Goal: Task Accomplishment & Management: Manage account settings

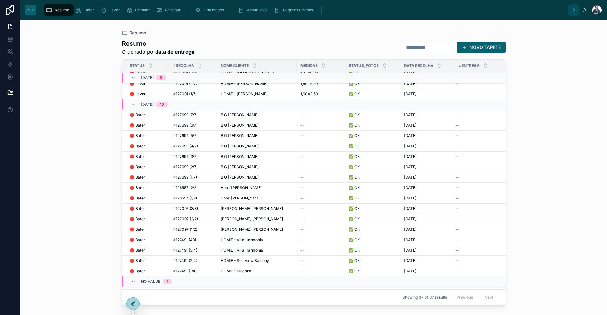
scroll to position [241, 0]
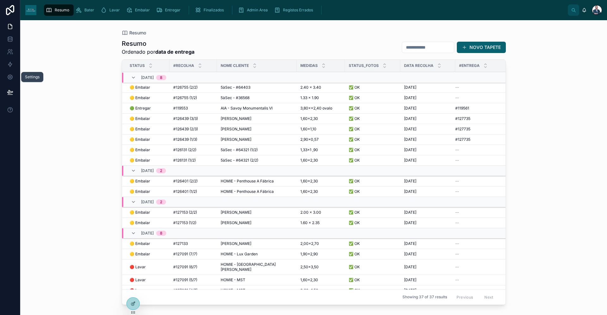
click at [11, 77] on icon at bounding box center [10, 77] width 6 height 6
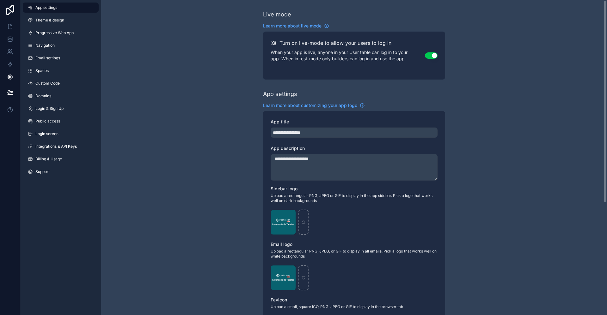
click at [52, 18] on span "Theme & design" at bounding box center [49, 20] width 29 height 5
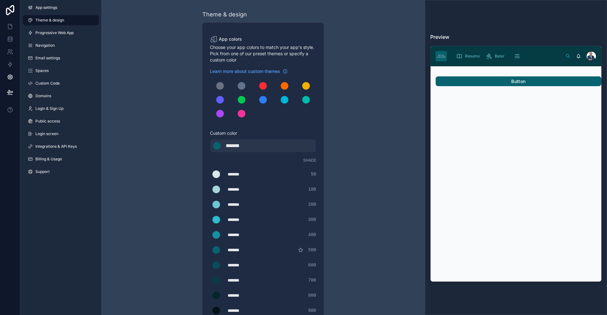
click at [52, 32] on span "Progressive Web App" at bounding box center [54, 32] width 38 height 5
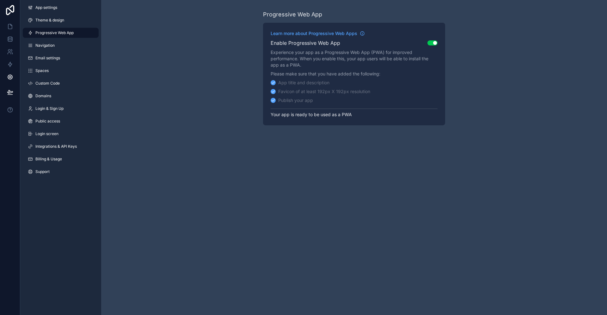
click at [46, 47] on span "Navigation" at bounding box center [44, 45] width 19 height 5
